Goal: Information Seeking & Learning: Learn about a topic

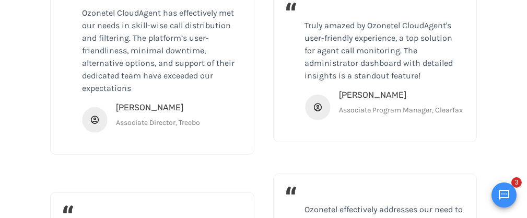
scroll to position [1984, 0]
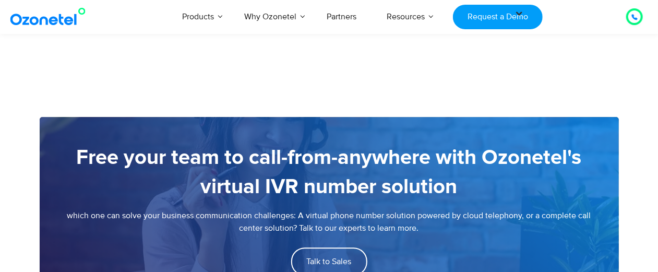
scroll to position [1449, 0]
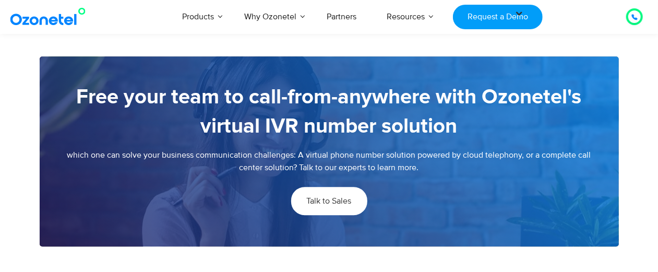
click at [339, 200] on span "Talk to Sales" at bounding box center [329, 201] width 45 height 8
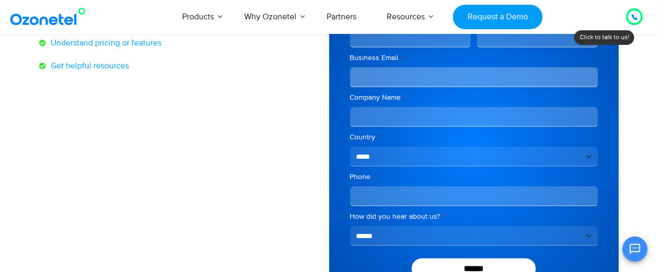
scroll to position [261, 0]
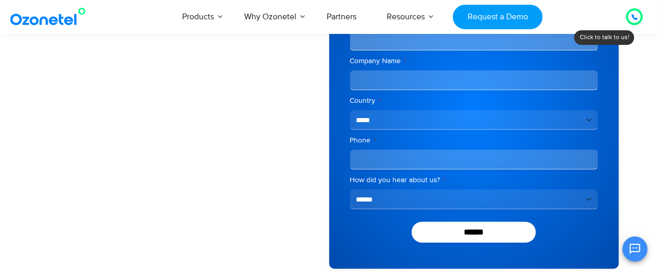
click at [633, 18] on icon at bounding box center [635, 17] width 6 height 6
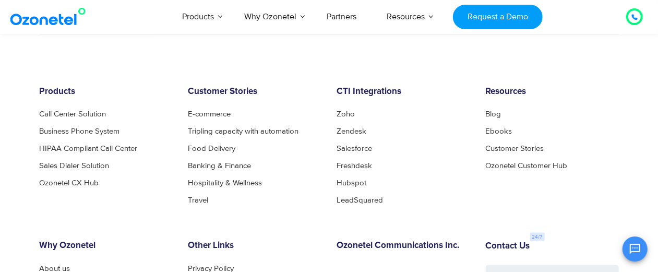
scroll to position [617, 0]
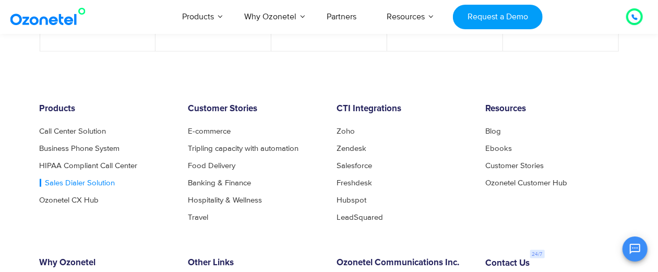
click at [78, 181] on link "Sales Dialer Solution" at bounding box center [78, 183] width 76 height 8
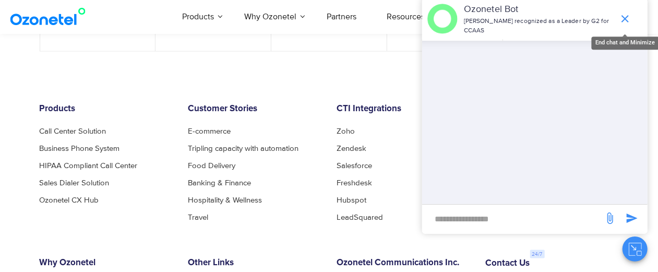
click at [623, 19] on icon "end chat or minimize" at bounding box center [625, 19] width 13 height 13
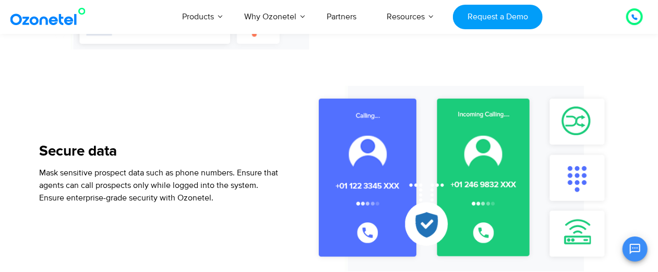
scroll to position [979, 0]
